Goal: Task Accomplishment & Management: Use online tool/utility

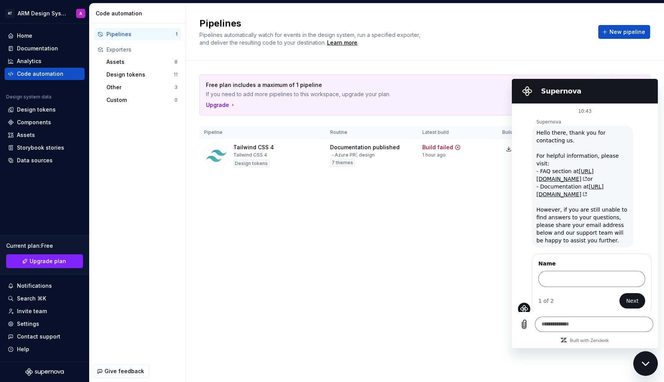
click at [580, 358] on div "Close messaging window" at bounding box center [645, 363] width 23 height 23
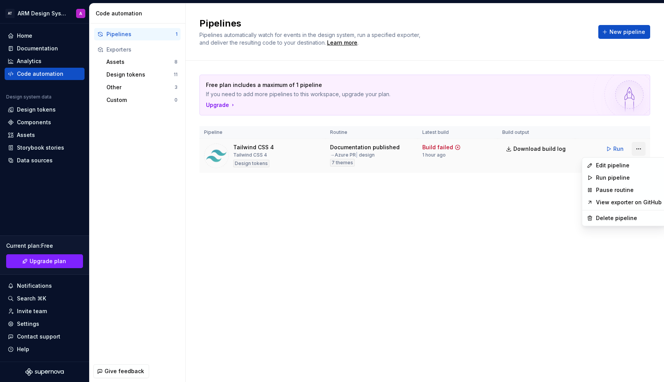
click at [580, 150] on html "AT ARM Design System A Home Documentation Analytics Code automation Design syst…" at bounding box center [332, 191] width 664 height 382
click at [580, 217] on div "Delete pipeline" at bounding box center [629, 218] width 66 height 8
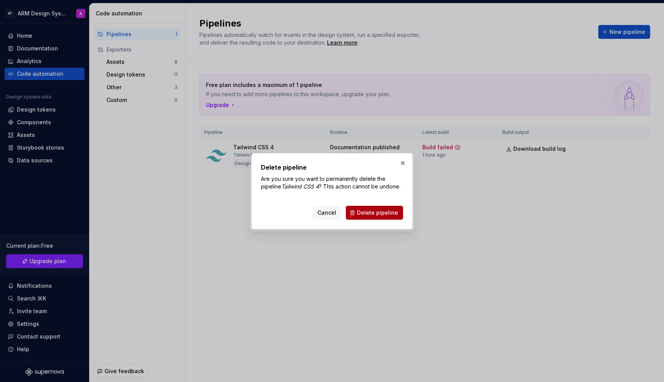
click at [387, 212] on span "Delete pipeline" at bounding box center [377, 213] width 41 height 8
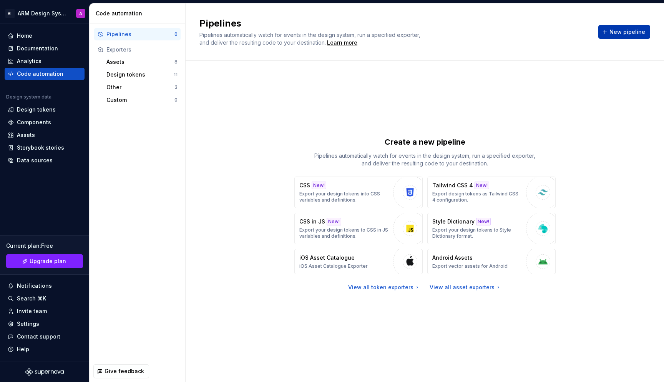
click at [580, 31] on span "New pipeline" at bounding box center [628, 32] width 36 height 8
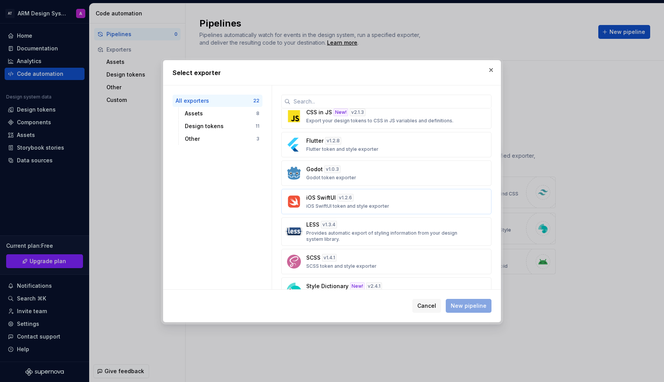
scroll to position [410, 0]
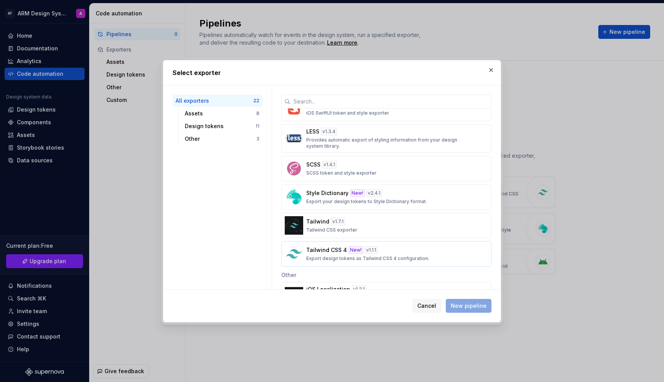
click at [328, 255] on p "Export design tokens as Tailwind CSS 4 configuration." at bounding box center [367, 258] width 123 height 6
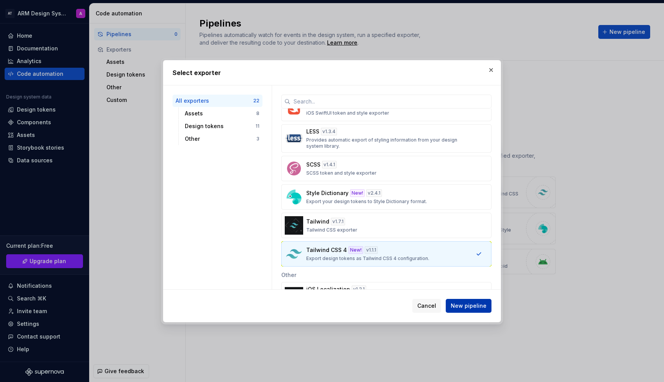
click at [470, 312] on button "New pipeline" at bounding box center [469, 306] width 46 height 14
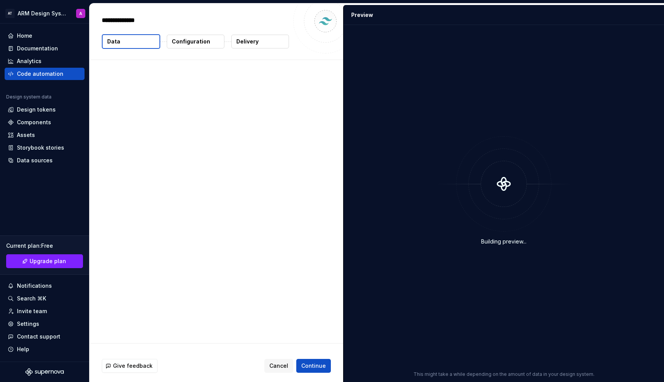
type textarea "*"
click at [472, 309] on div "Building preview..." at bounding box center [503, 191] width 311 height 322
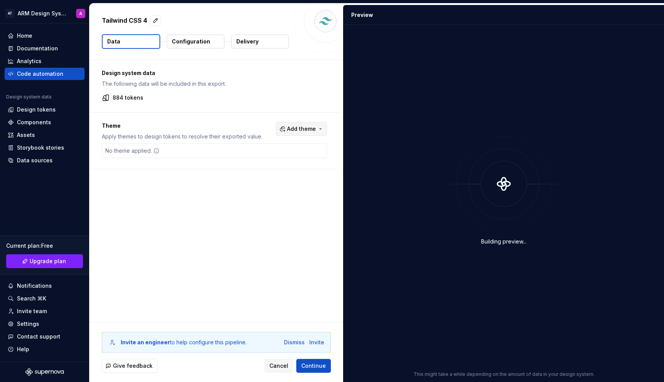
click at [308, 124] on button "Add theme" at bounding box center [301, 129] width 51 height 14
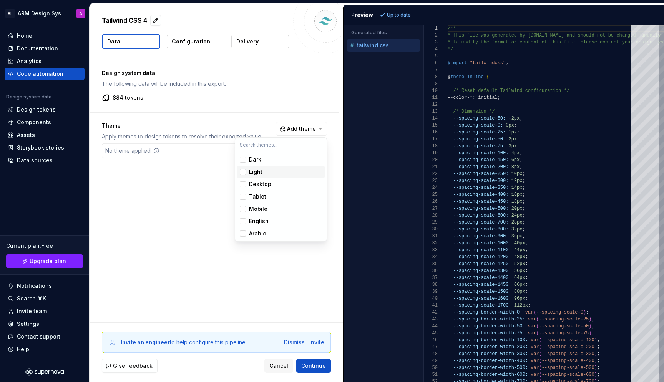
click at [245, 170] on div "Suggestions" at bounding box center [243, 172] width 6 height 6
click at [244, 161] on div "Suggestions" at bounding box center [243, 159] width 6 height 6
click at [243, 183] on div "Suggestions" at bounding box center [243, 184] width 6 height 6
click at [244, 196] on div "Suggestions" at bounding box center [243, 196] width 6 height 6
click at [246, 206] on span "Mobile" at bounding box center [281, 209] width 88 height 12
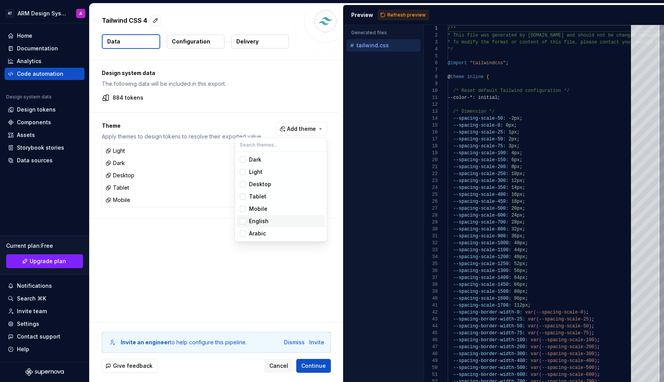
click at [241, 218] on div "Suggestions" at bounding box center [243, 221] width 6 height 6
click at [244, 233] on div "Suggestions" at bounding box center [243, 233] width 6 height 6
click at [311, 367] on html "AT ARM Design System A Home Documentation Analytics Code automation Design syst…" at bounding box center [332, 191] width 664 height 382
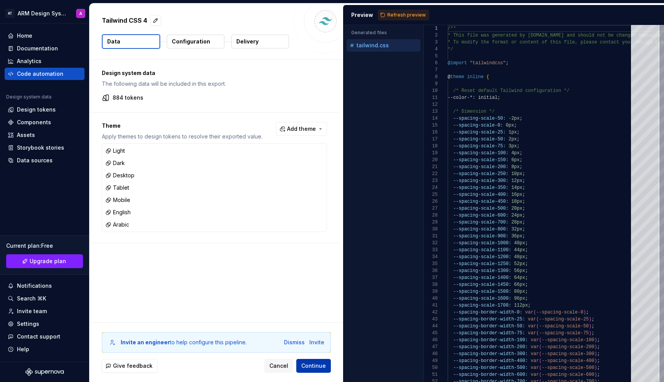
click at [318, 366] on span "Continue" at bounding box center [313, 366] width 25 height 8
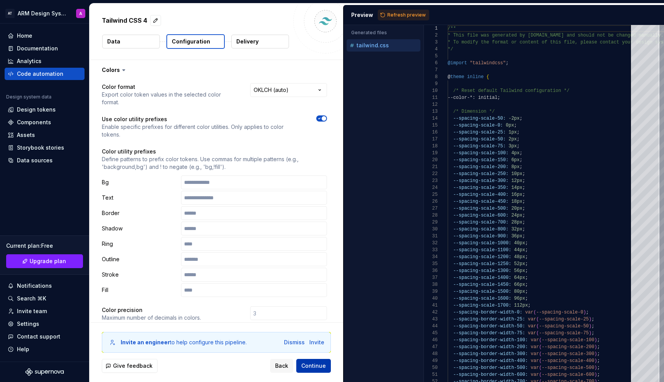
click at [316, 364] on span "Continue" at bounding box center [313, 366] width 25 height 8
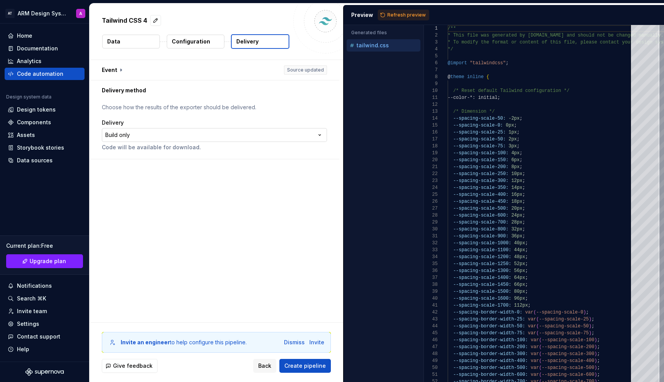
click at [107, 130] on html "**********" at bounding box center [332, 191] width 664 height 382
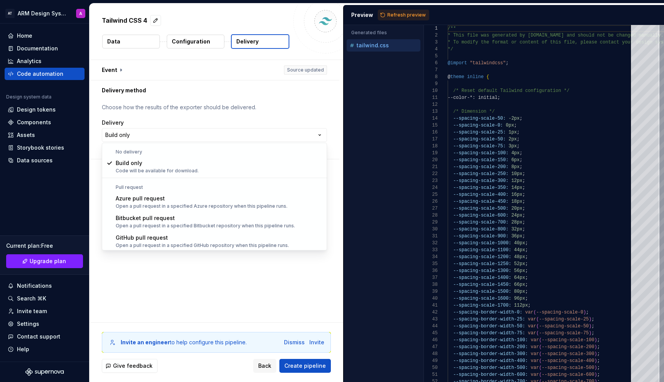
click at [157, 288] on html "**********" at bounding box center [332, 191] width 664 height 382
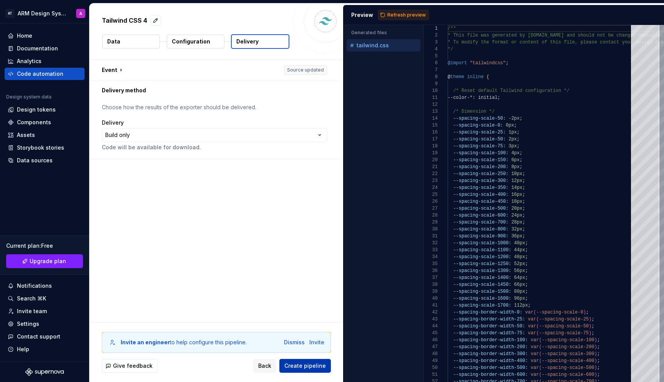
click at [311, 364] on span "Create pipeline" at bounding box center [305, 366] width 42 height 8
